Goal: Task Accomplishment & Management: Manage account settings

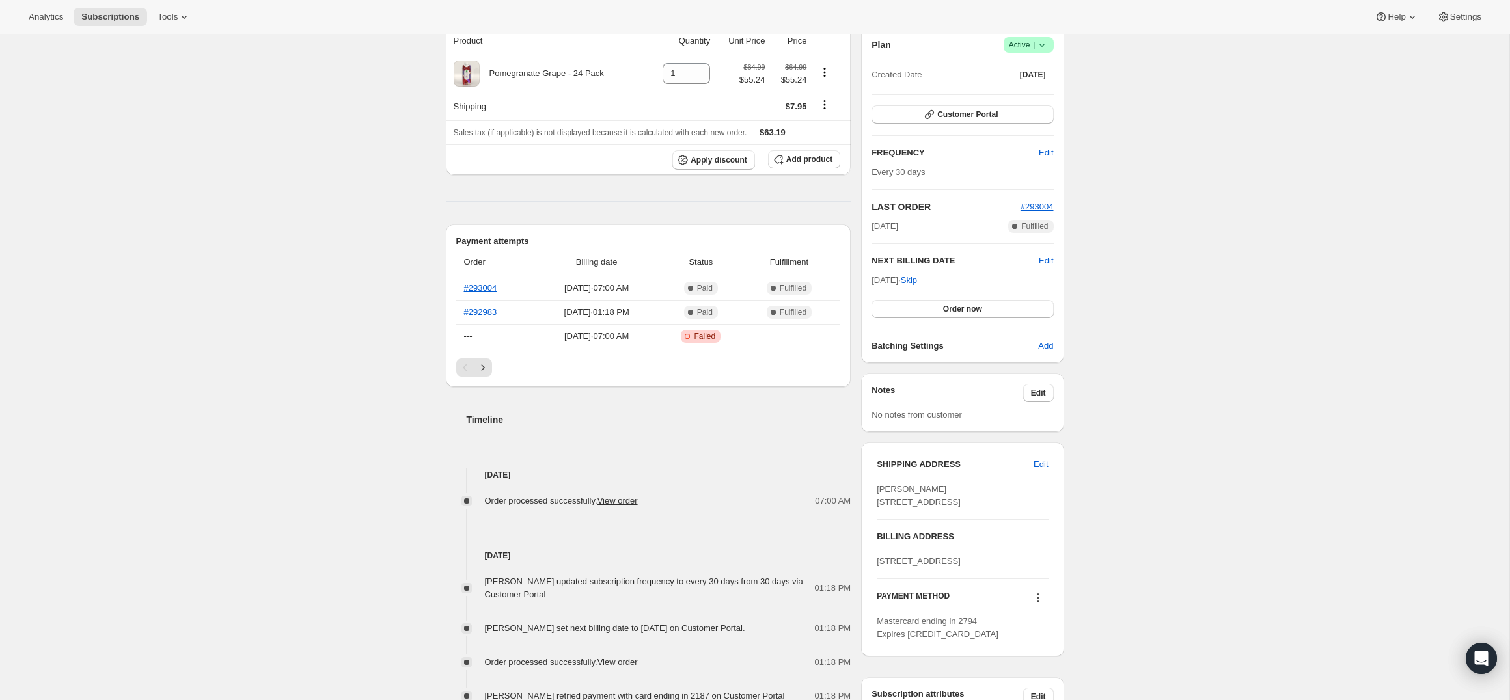
scroll to position [129, 0]
click at [1001, 113] on button "Customer Portal" at bounding box center [962, 113] width 182 height 18
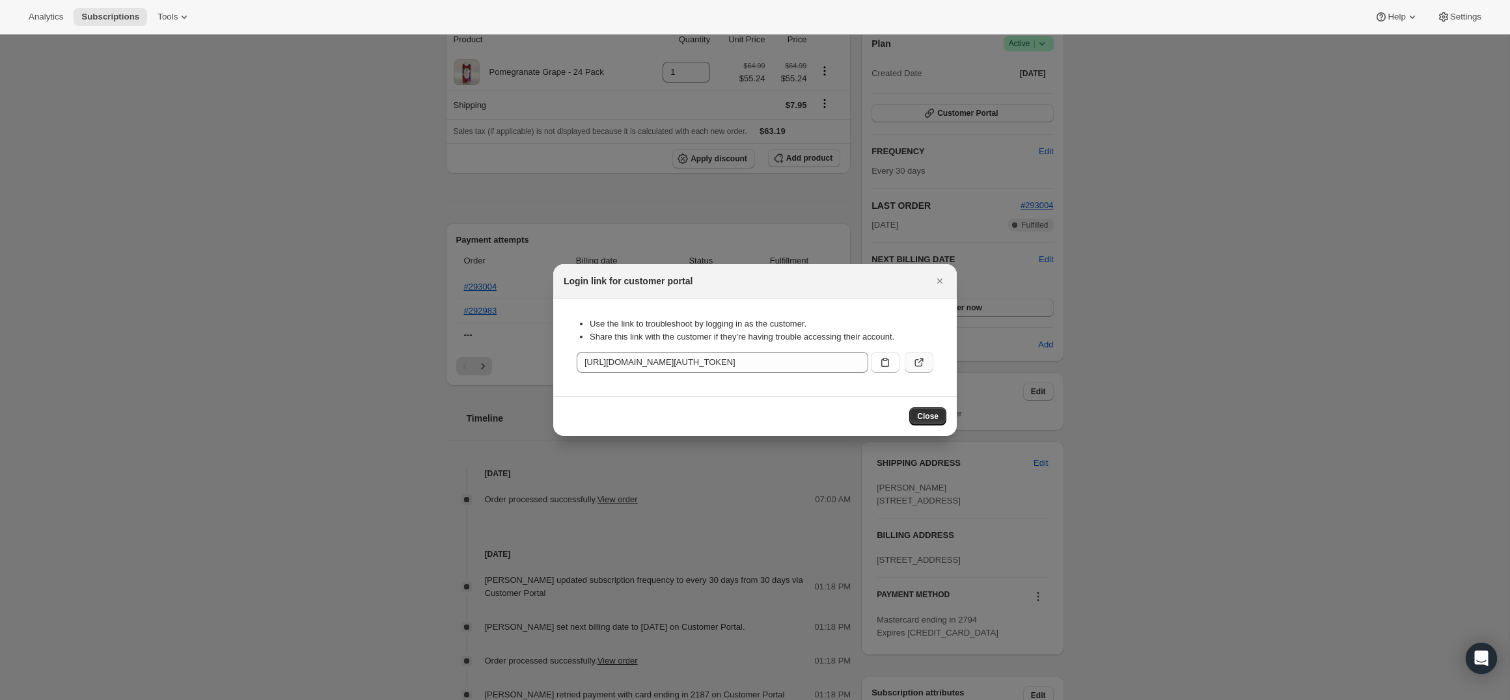
click at [912, 357] on icon ":rc0:" at bounding box center [918, 362] width 13 height 13
click at [856, 195] on div at bounding box center [755, 350] width 1510 height 700
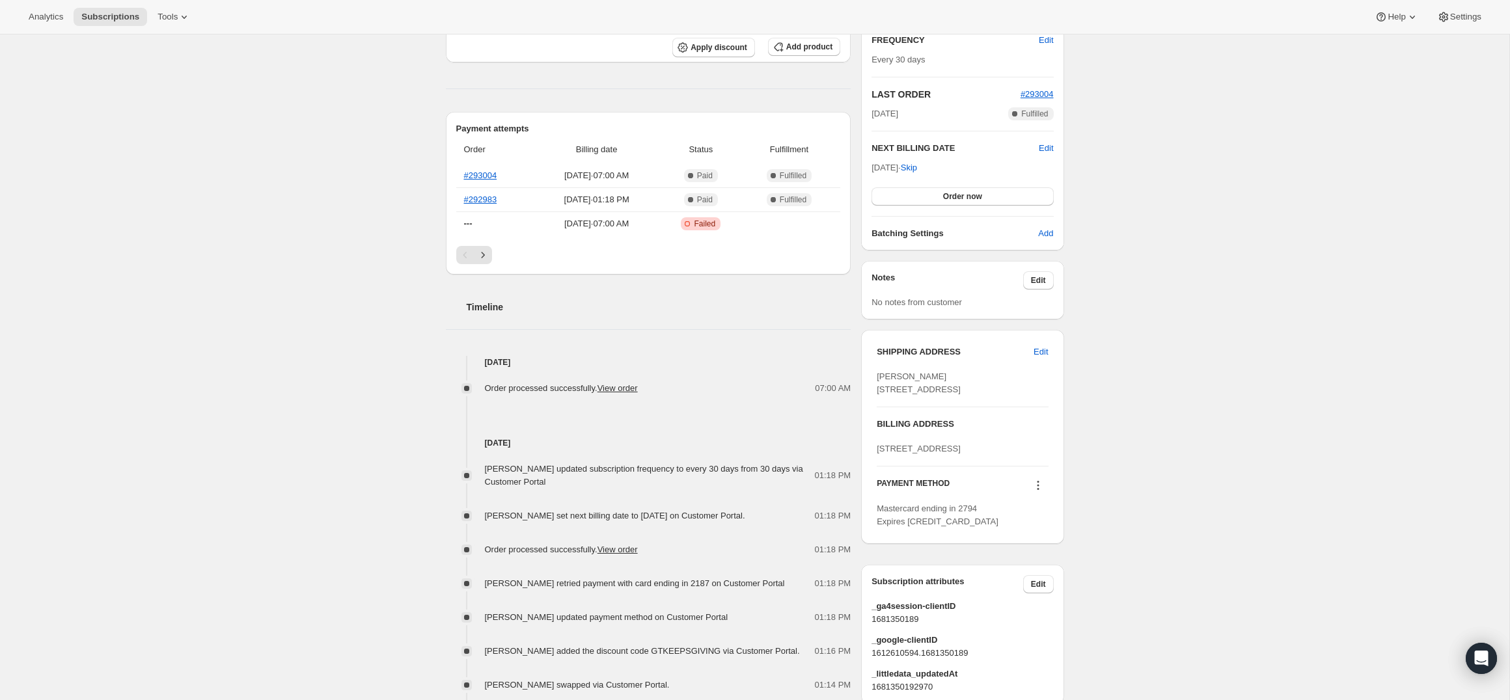
scroll to position [243, 0]
click at [616, 388] on link "View order" at bounding box center [617, 385] width 40 height 10
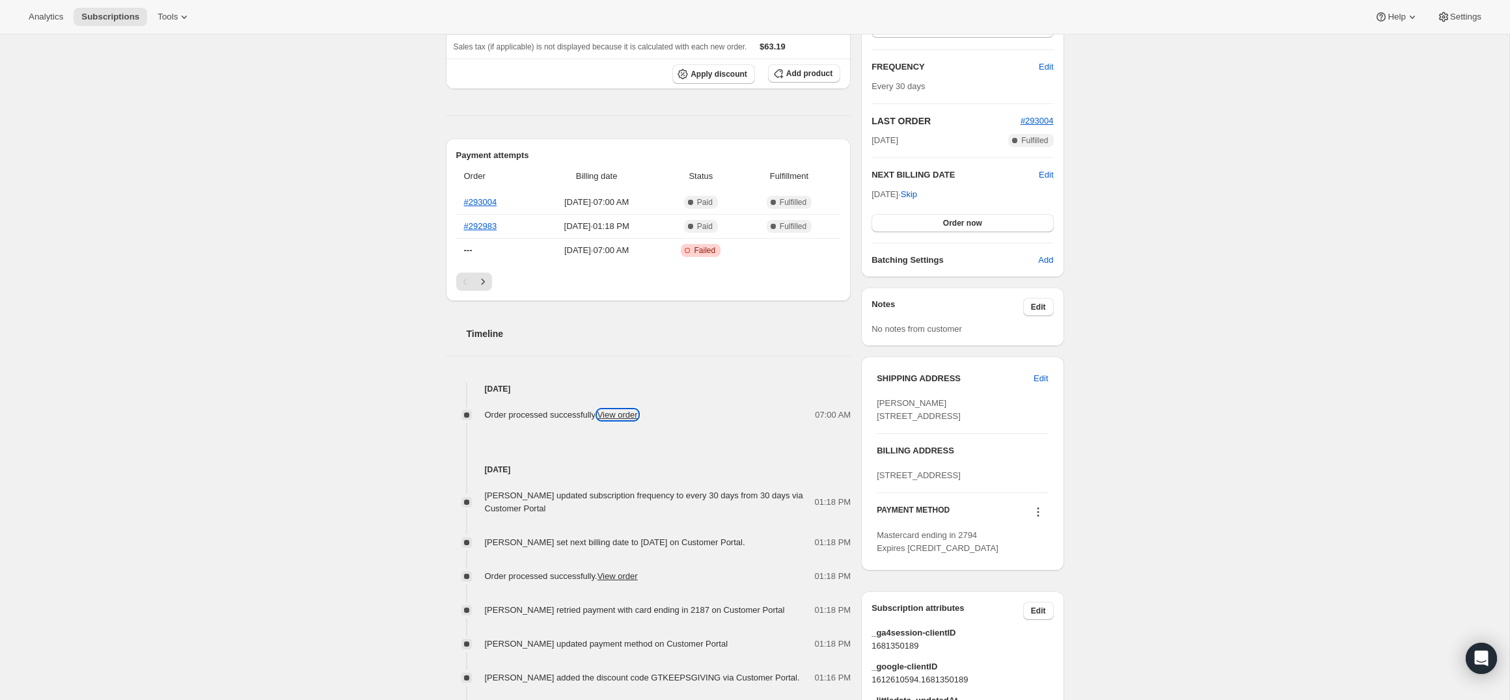
scroll to position [206, 0]
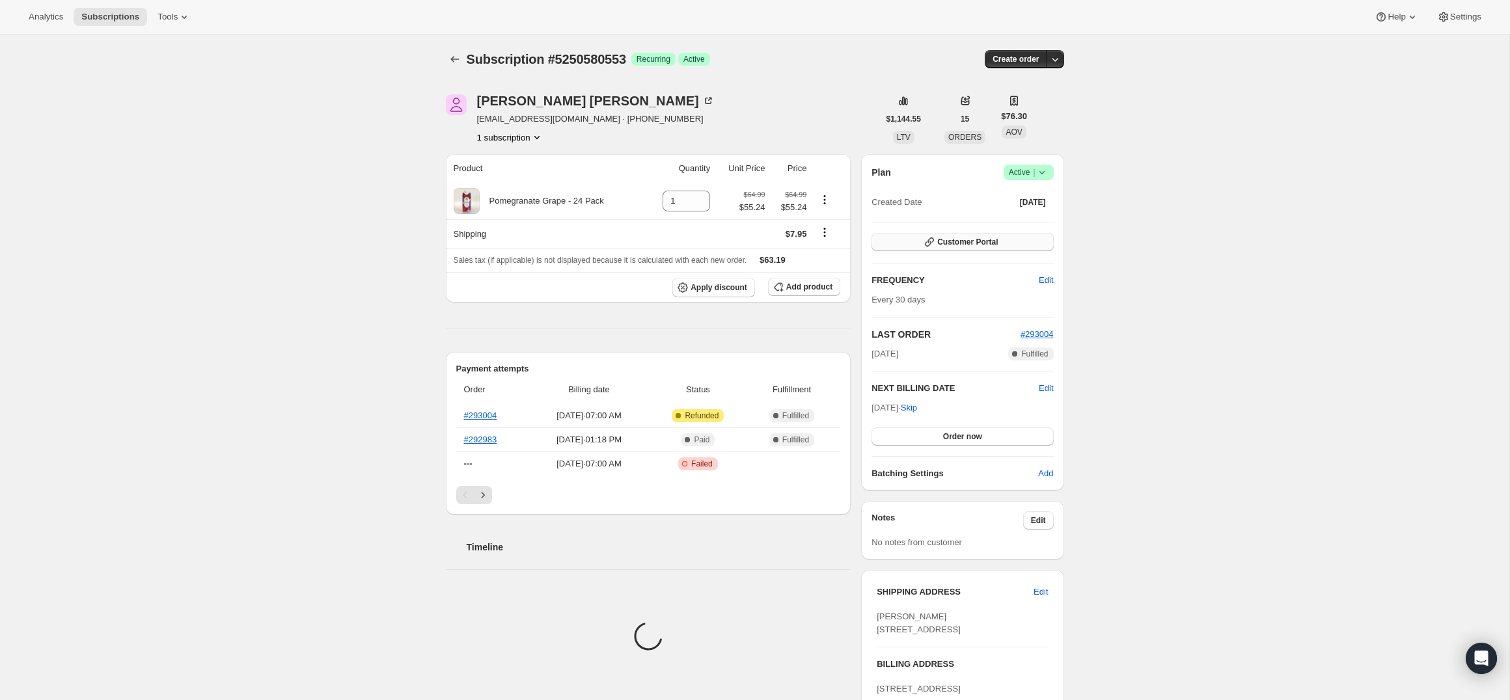
click at [973, 239] on span "Customer Portal" at bounding box center [967, 242] width 61 height 10
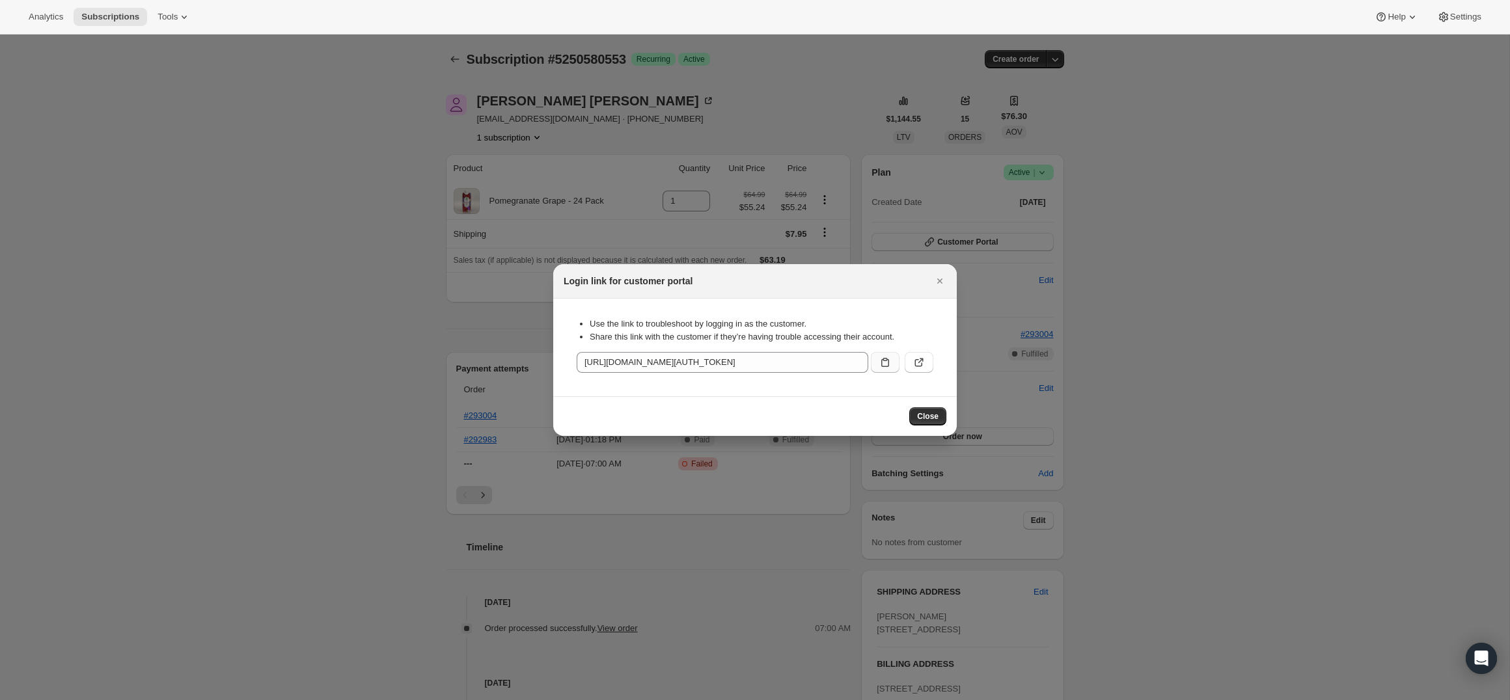
click at [897, 360] on button ":rc0:" at bounding box center [885, 362] width 29 height 21
